Goal: Information Seeking & Learning: Understand process/instructions

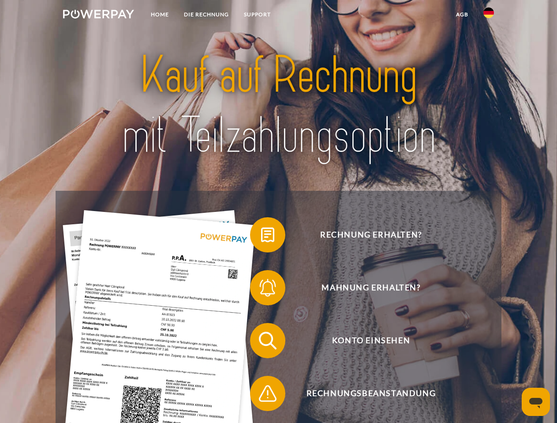
click at [98, 15] on img at bounding box center [98, 14] width 71 height 9
click at [489, 15] on img at bounding box center [488, 12] width 11 height 11
click at [462, 15] on link "agb" at bounding box center [461, 15] width 27 height 16
click at [261, 237] on span at bounding box center [254, 235] width 44 height 44
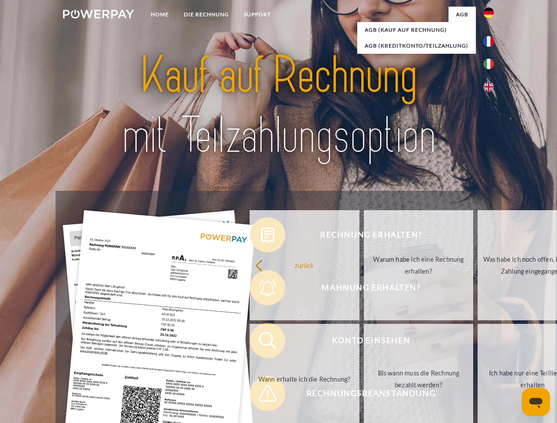
click at [261, 290] on div "Rechnung erhalten? Mahnung erhalten? Konto einsehen" at bounding box center [278, 367] width 445 height 353
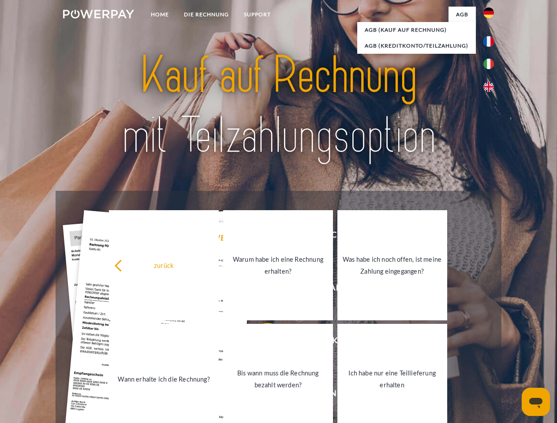
click at [261, 343] on link "Bis wann muss die Rechnung bezahlt werden?" at bounding box center [278, 379] width 110 height 110
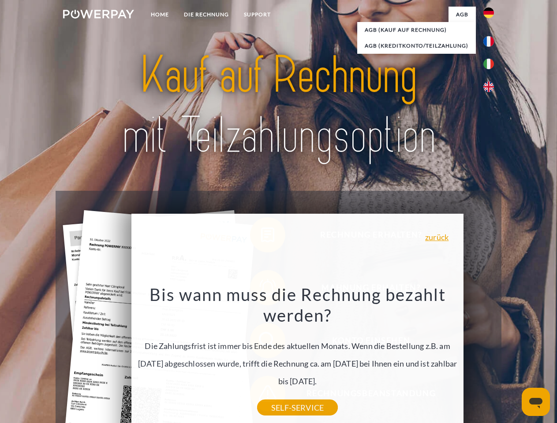
click at [261, 396] on div "Bis wann muss die Rechnung bezahlt werden? Die Zahlungsfrist ist immer bis Ende…" at bounding box center [298, 346] width 322 height 124
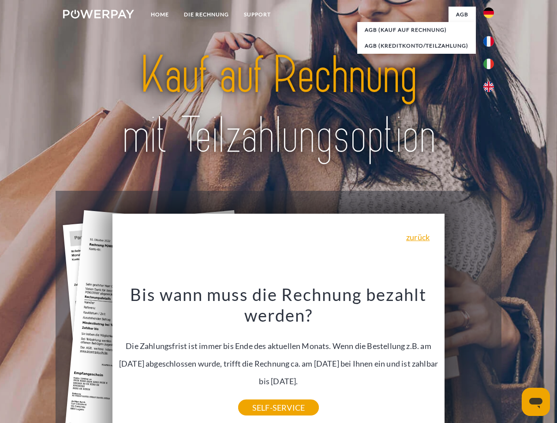
click at [536, 402] on icon "Messaging-Fenster öffnen" at bounding box center [535, 403] width 13 height 11
